Goal: Information Seeking & Learning: Learn about a topic

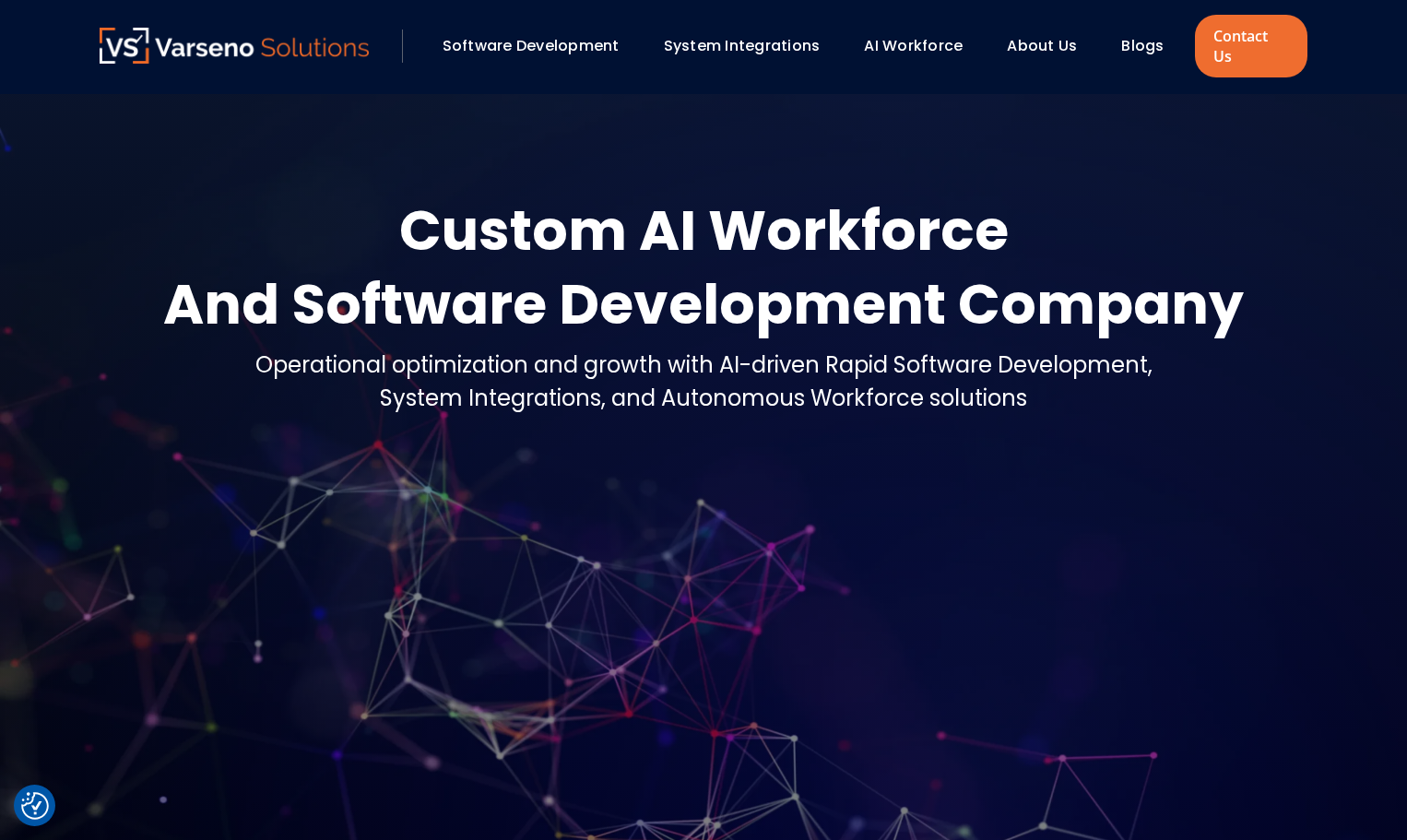
click at [921, 35] on link "AI Workforce" at bounding box center [913, 46] width 98 height 22
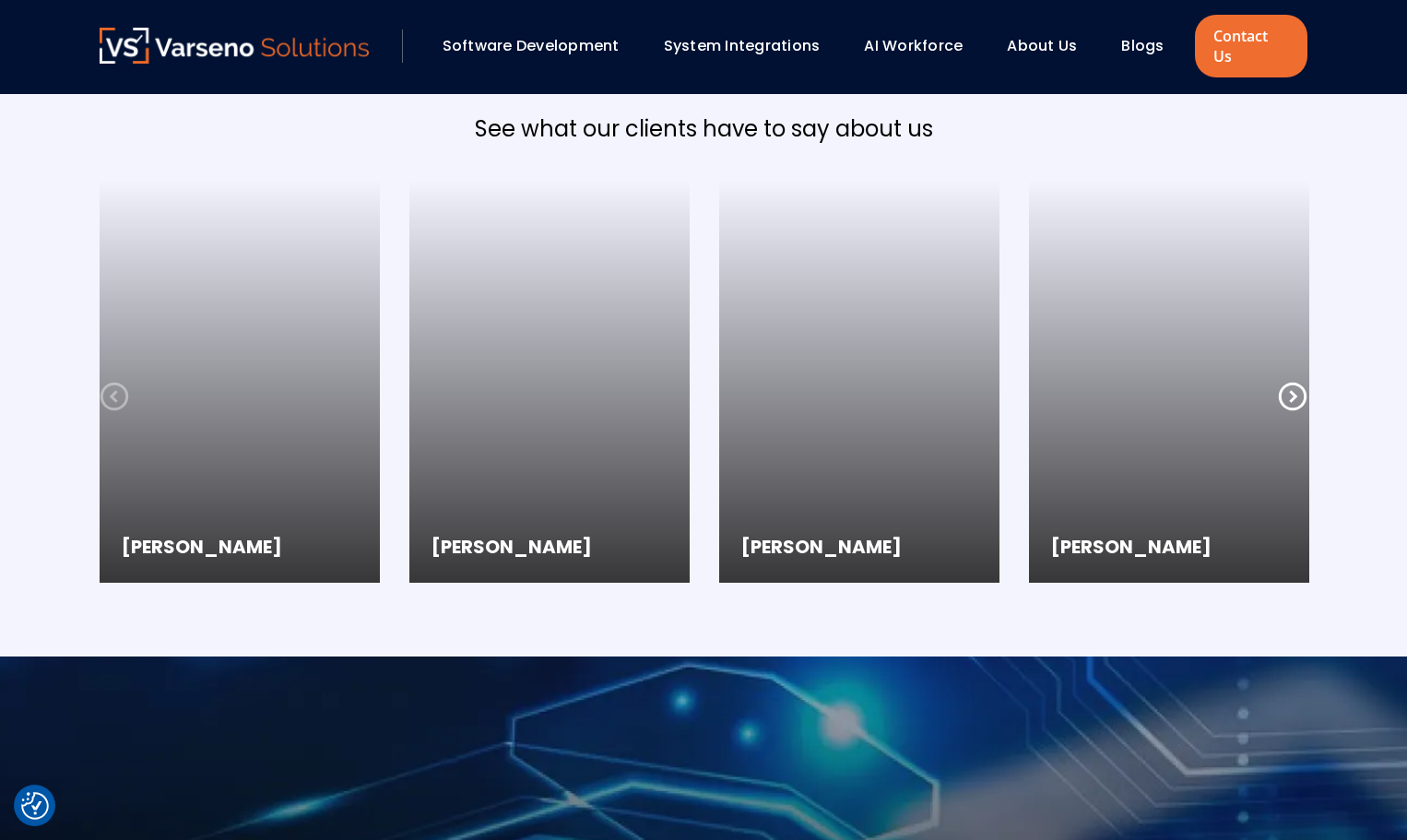
scroll to position [2021, 0]
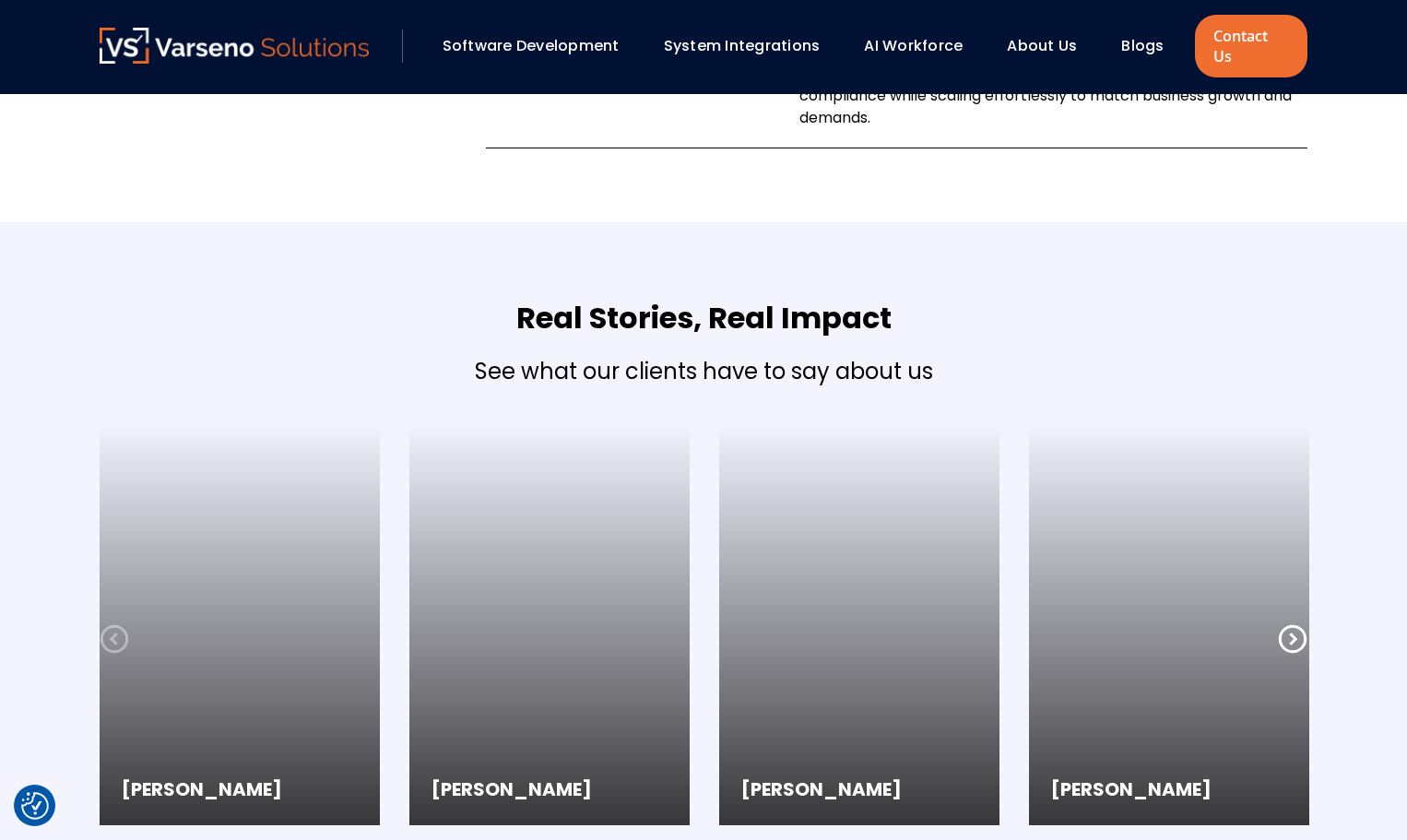
click at [1112, 33] on div "Blogs" at bounding box center [1151, 46] width 78 height 31
click at [1143, 42] on link "Blogs" at bounding box center [1142, 46] width 42 height 22
